Goal: Information Seeking & Learning: Learn about a topic

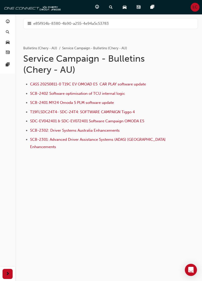
click at [128, 19] on div "e85f914b-8380-4b90-a255-4e94a5c53783" at bounding box center [110, 23] width 175 height 11
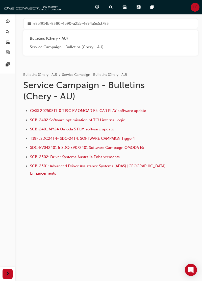
click at [79, 36] on div "Bulletins (Chery - AU)" at bounding box center [111, 39] width 162 height 6
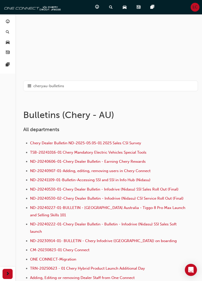
click at [79, 84] on div "cheryau-bulletins" at bounding box center [110, 86] width 175 height 11
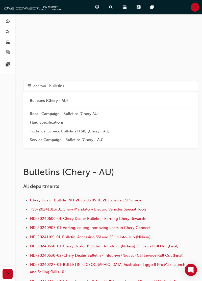
click at [69, 112] on div "Recall Campaign - Bulletins (Chery AU)" at bounding box center [111, 114] width 162 height 6
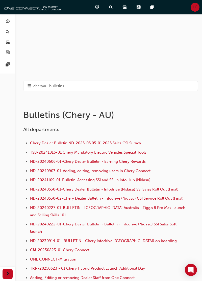
click at [80, 81] on div "cheryau-bulletins" at bounding box center [110, 86] width 175 height 11
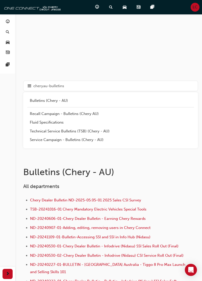
click at [72, 132] on div "Technical Service Bulletins (TSB) (Chery - AU)" at bounding box center [111, 131] width 162 height 6
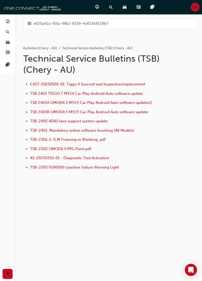
click at [7, 63] on span "pages-icon" at bounding box center [8, 65] width 4 height 5
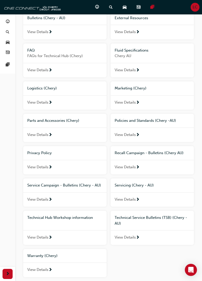
scroll to position [81, 0]
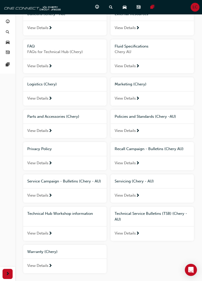
click at [69, 238] on div "View Details" at bounding box center [64, 233] width 83 height 15
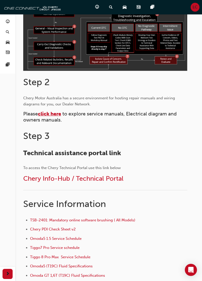
scroll to position [196, 0]
